Goal: Information Seeking & Learning: Learn about a topic

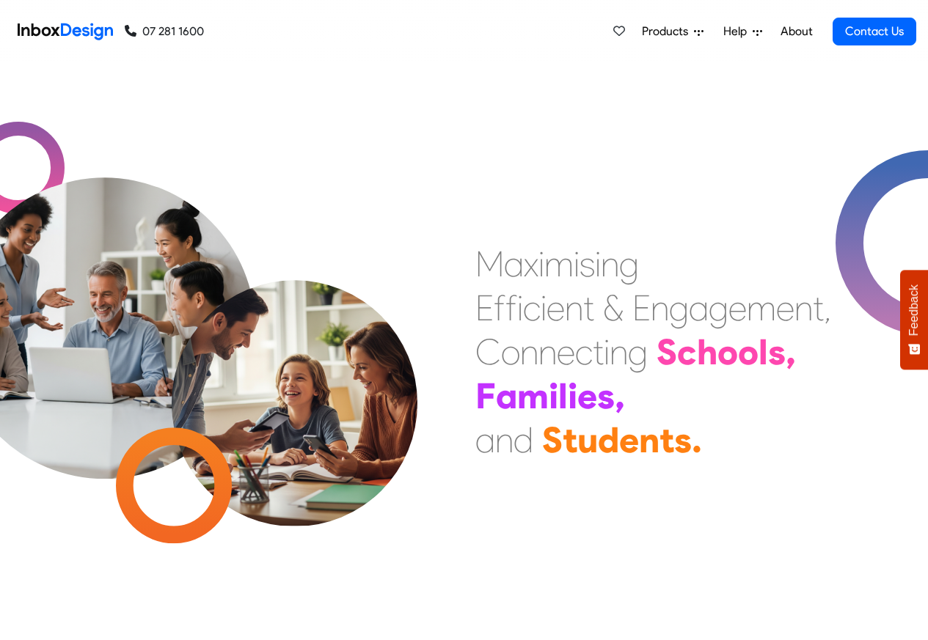
click at [796, 32] on link "About" at bounding box center [796, 31] width 40 height 29
